Goal: Information Seeking & Learning: Understand process/instructions

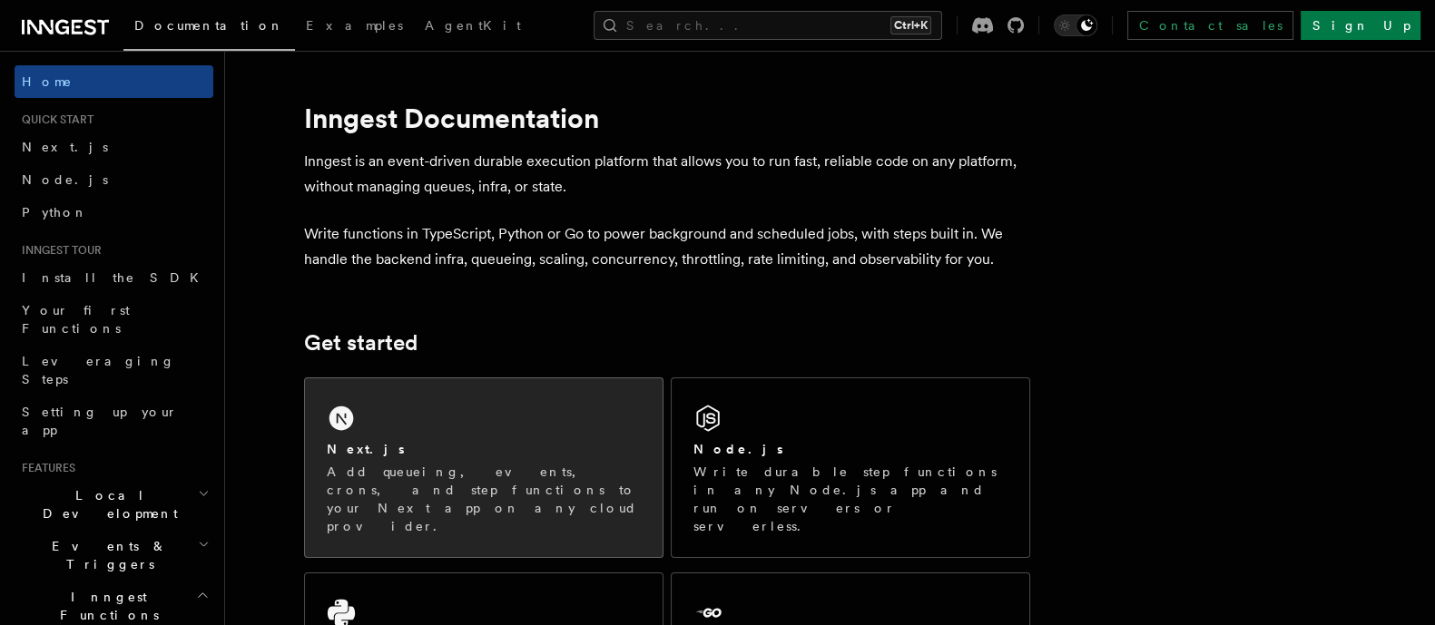
click at [643, 453] on div "Next.js Add queueing, events, crons, and step functions to your Next app on any…" at bounding box center [484, 467] width 358 height 179
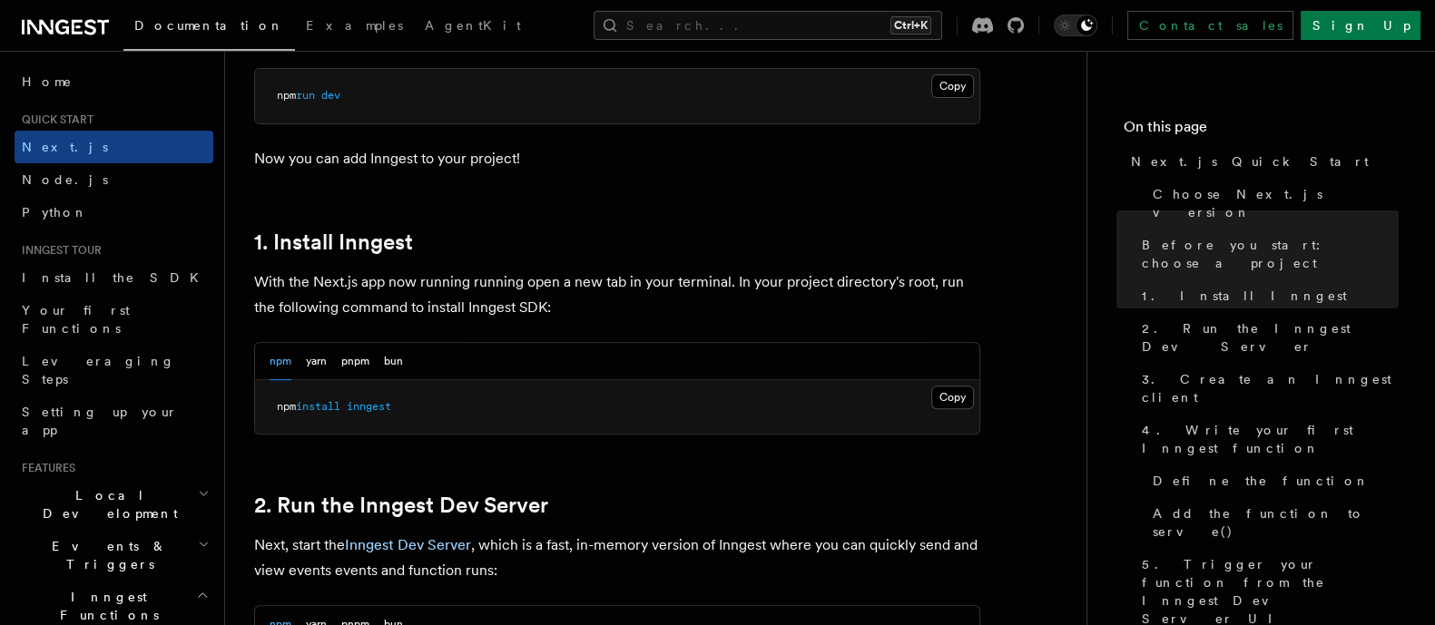
scroll to position [855, 0]
click at [397, 351] on button "bun" at bounding box center [393, 360] width 19 height 37
click at [331, 404] on span "inngest" at bounding box center [343, 405] width 44 height 13
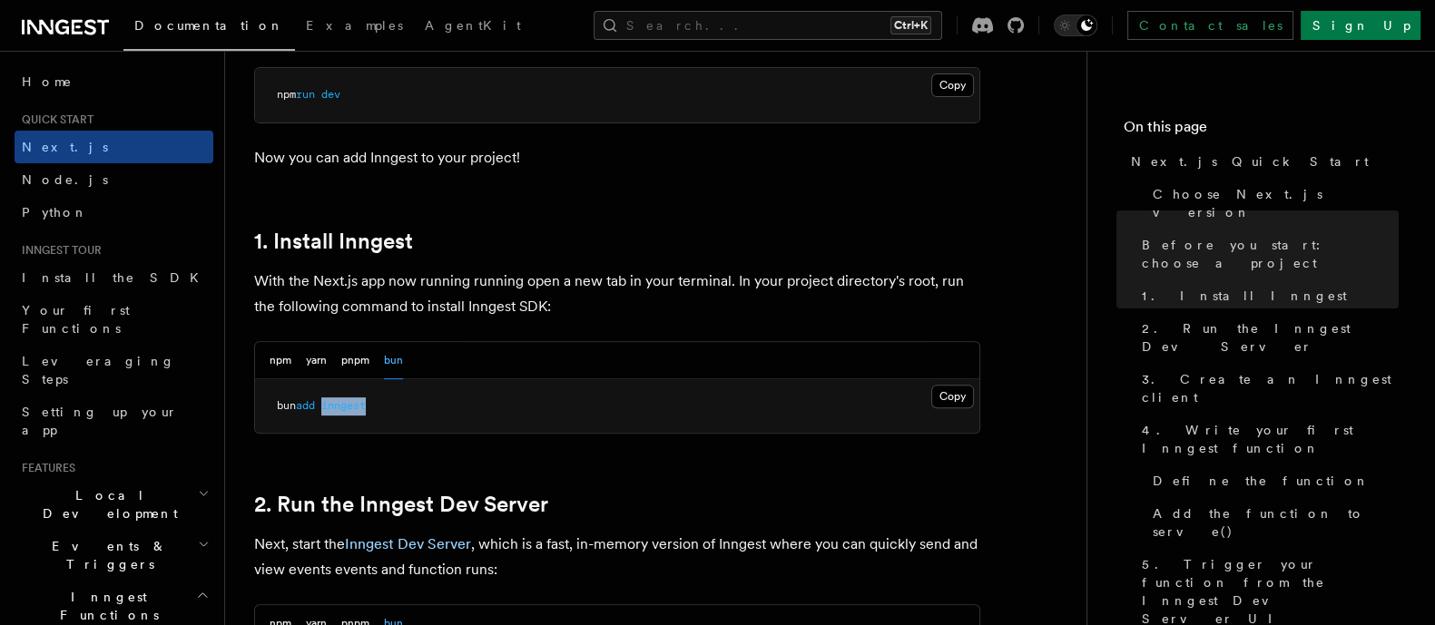
click at [331, 404] on span "inngest" at bounding box center [343, 405] width 44 height 13
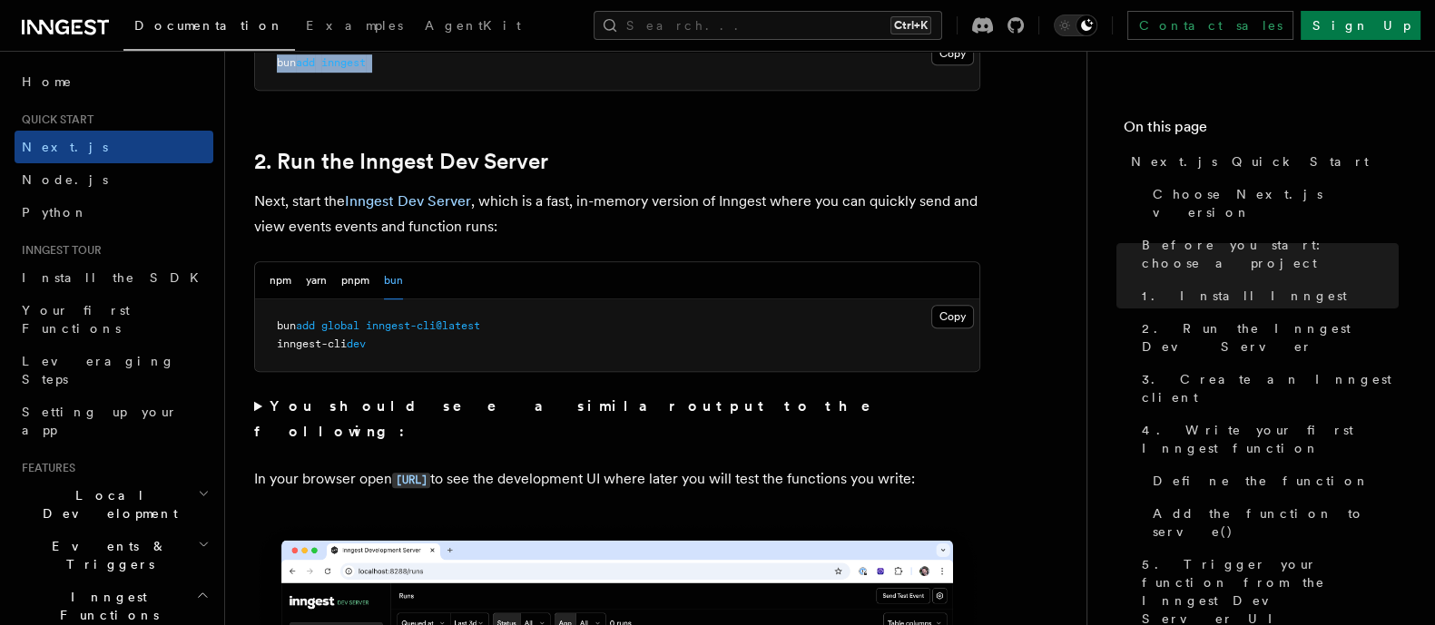
scroll to position [1202, 0]
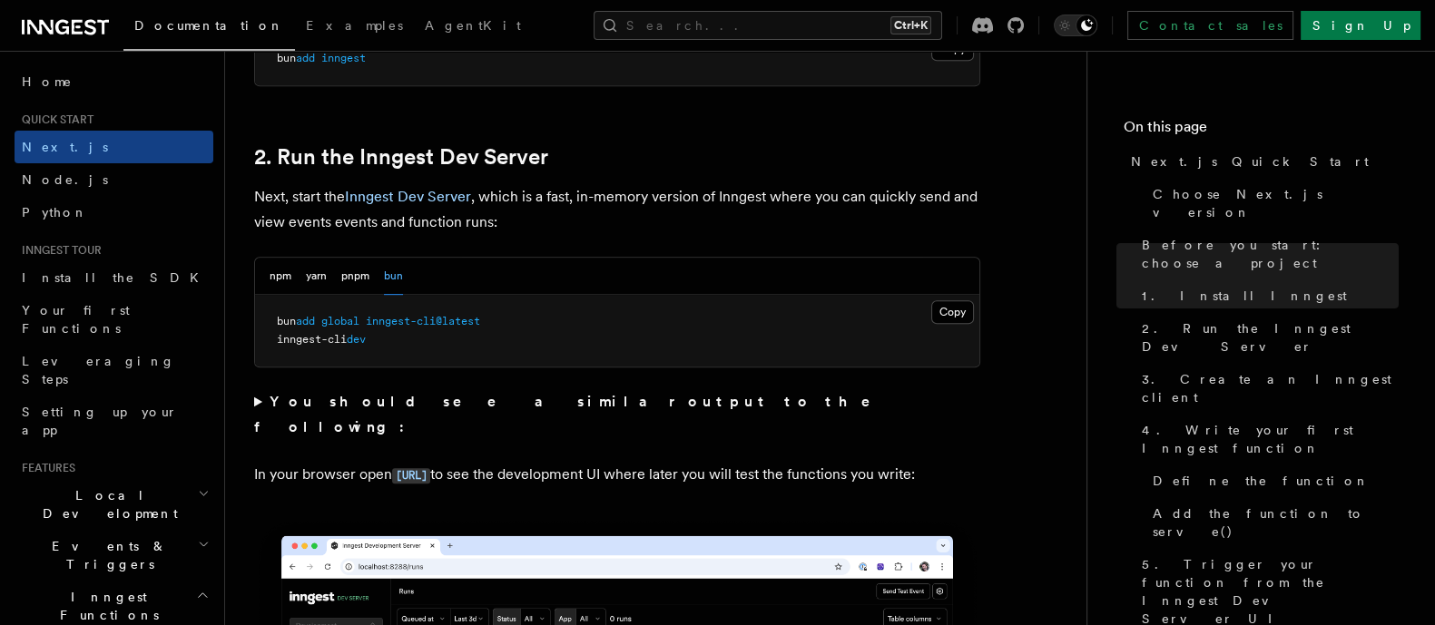
click at [351, 322] on span "global" at bounding box center [340, 321] width 38 height 13
copy code "bun add global inngest-cli@latest"
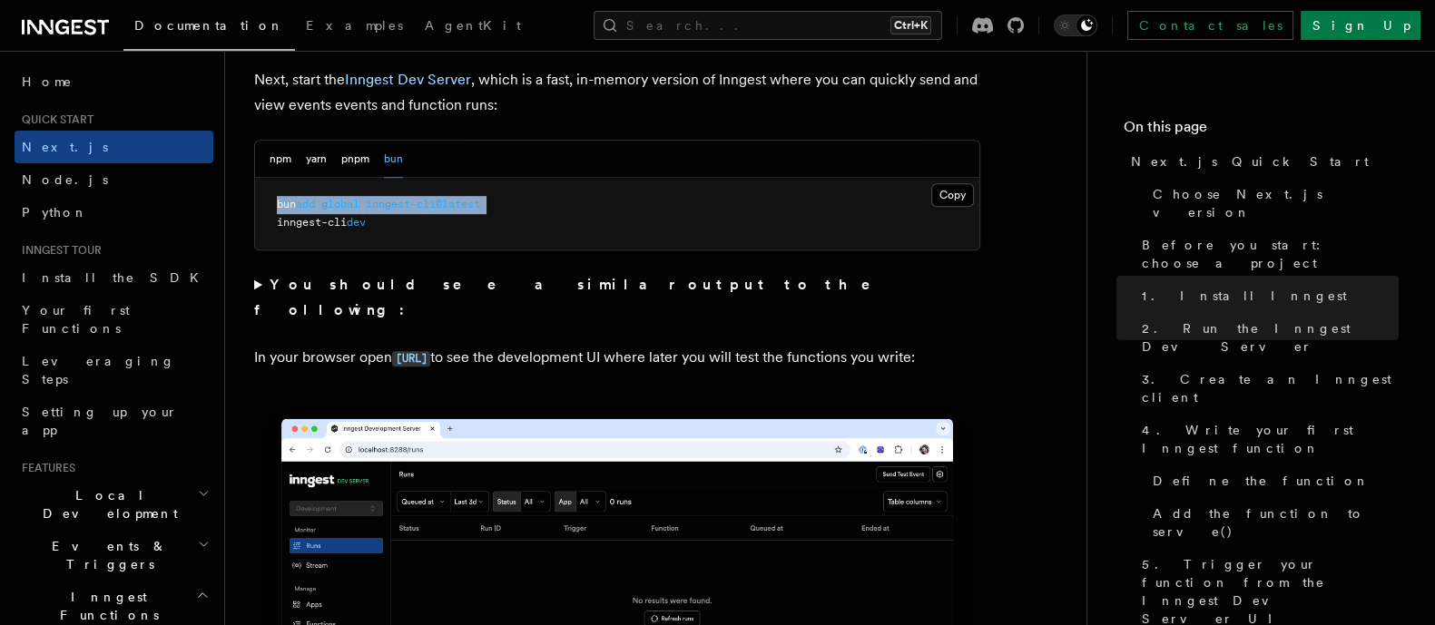
scroll to position [1316, 0]
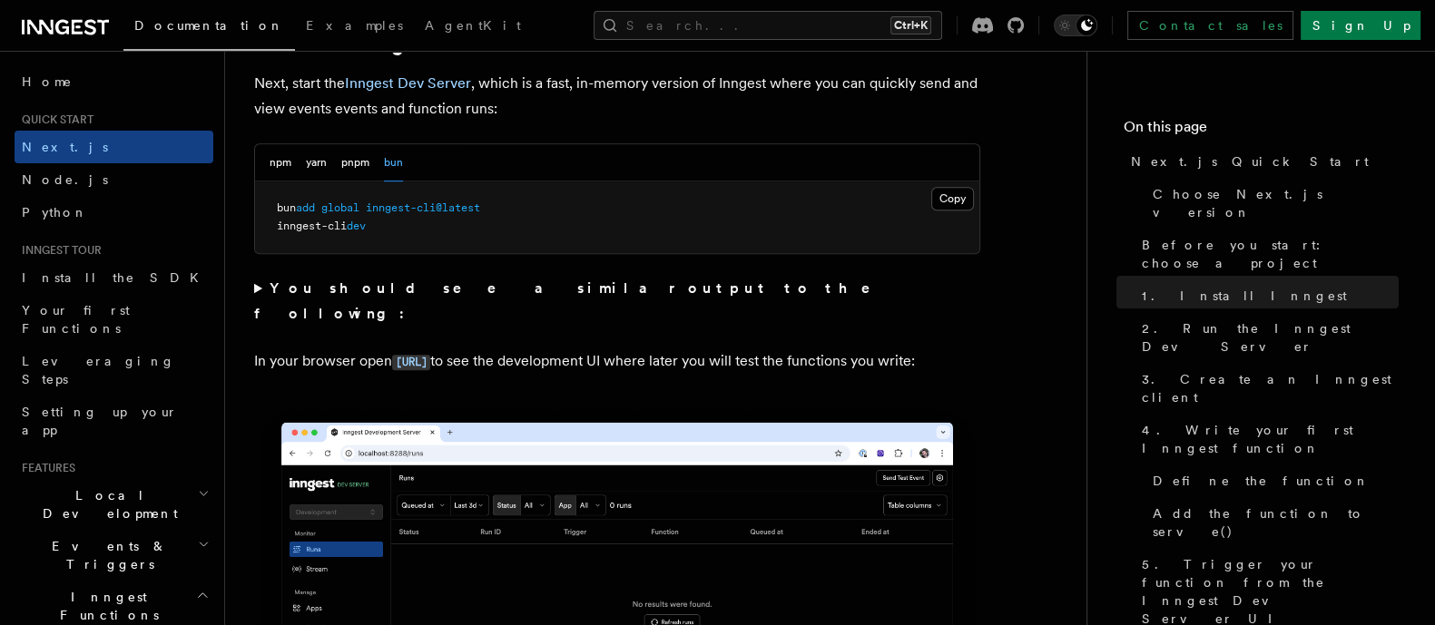
click at [694, 348] on p "In your browser open http://localhost:8288 to see the development UI where late…" at bounding box center [617, 361] width 726 height 26
click at [325, 225] on span "inngest-cli" at bounding box center [312, 226] width 70 height 13
copy code "inngest-cli dev"
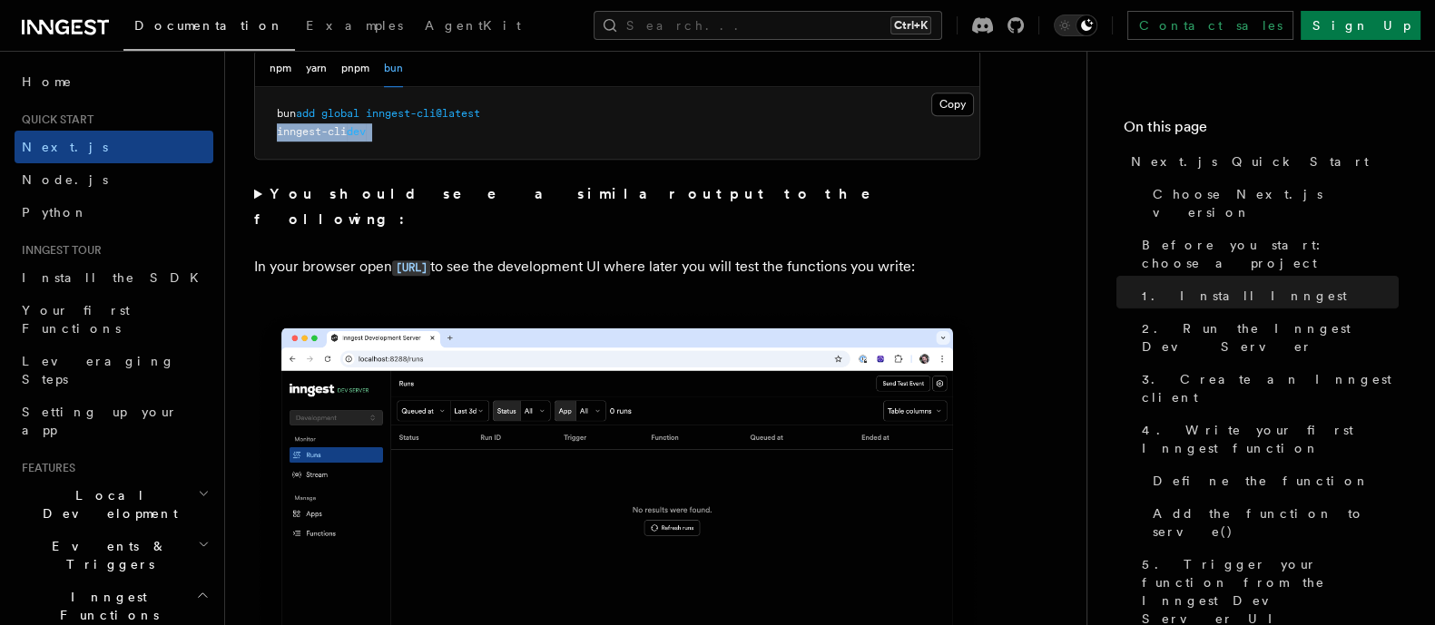
scroll to position [1421, 0]
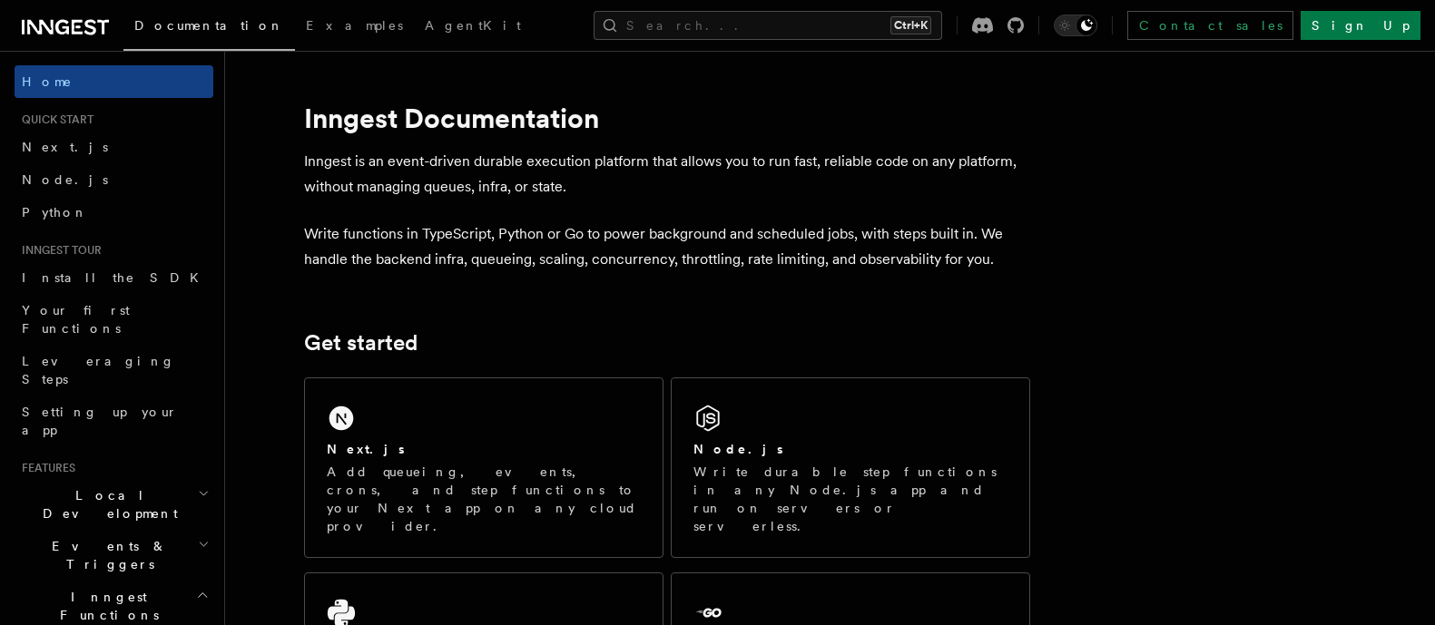
scroll to position [172, 0]
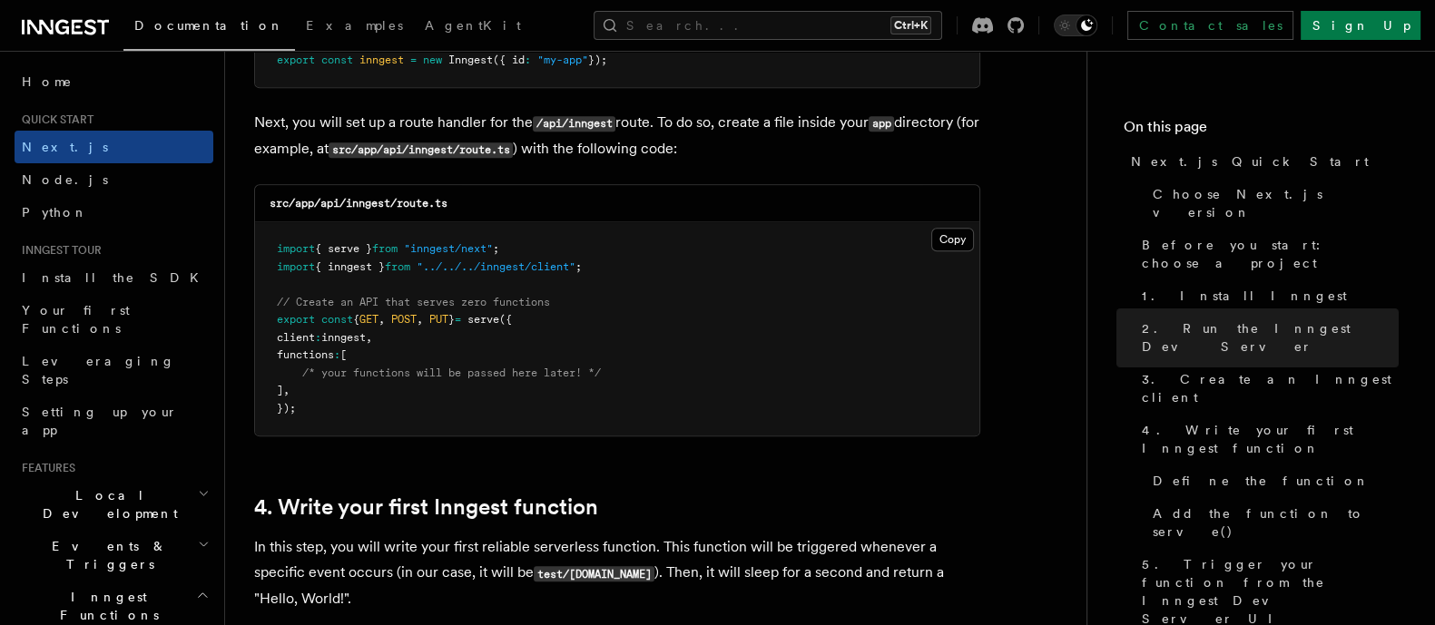
scroll to position [2518, 0]
